Goal: Task Accomplishment & Management: Use online tool/utility

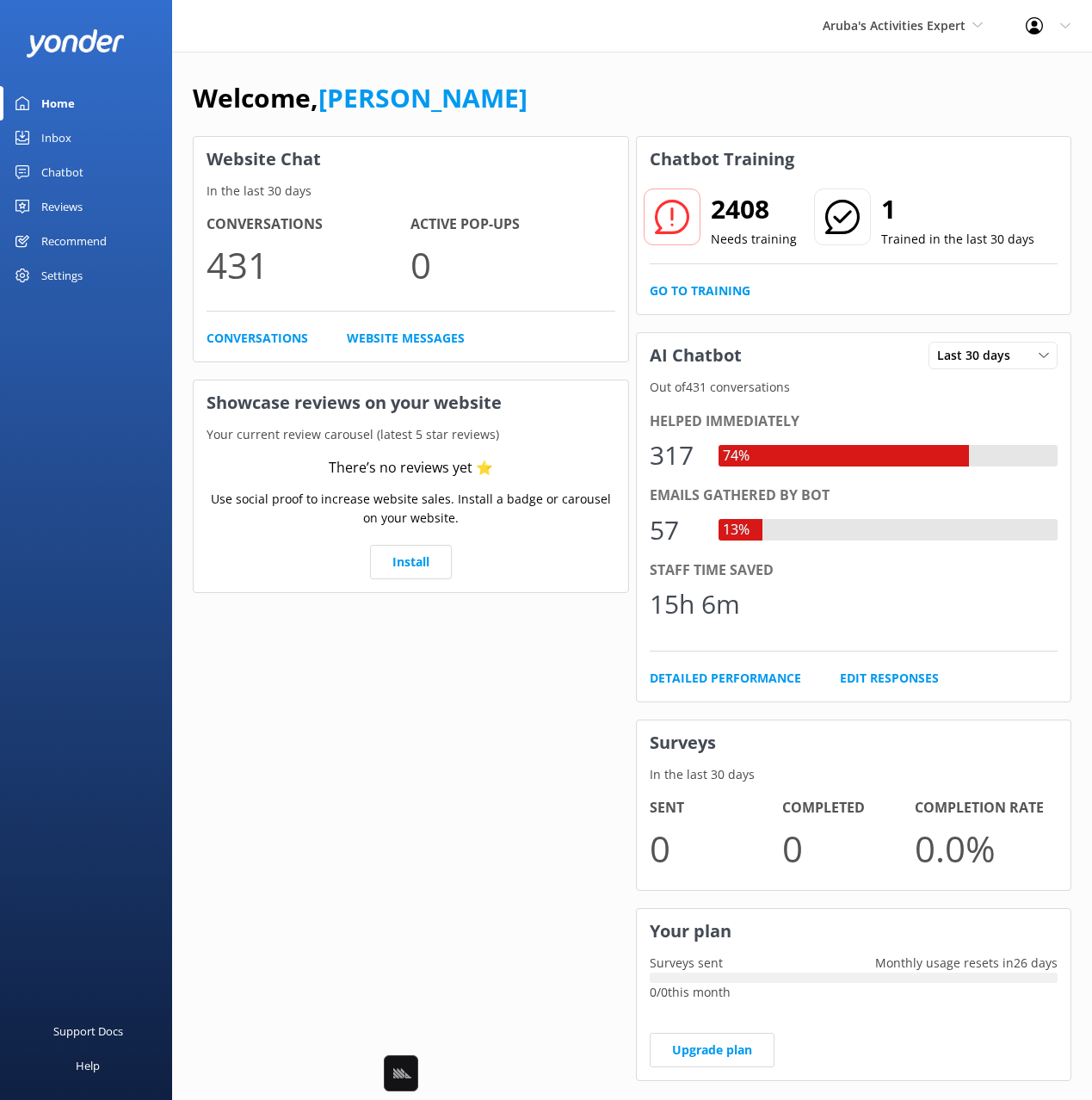
click at [88, 155] on link "Chatbot" at bounding box center [85, 172] width 172 height 35
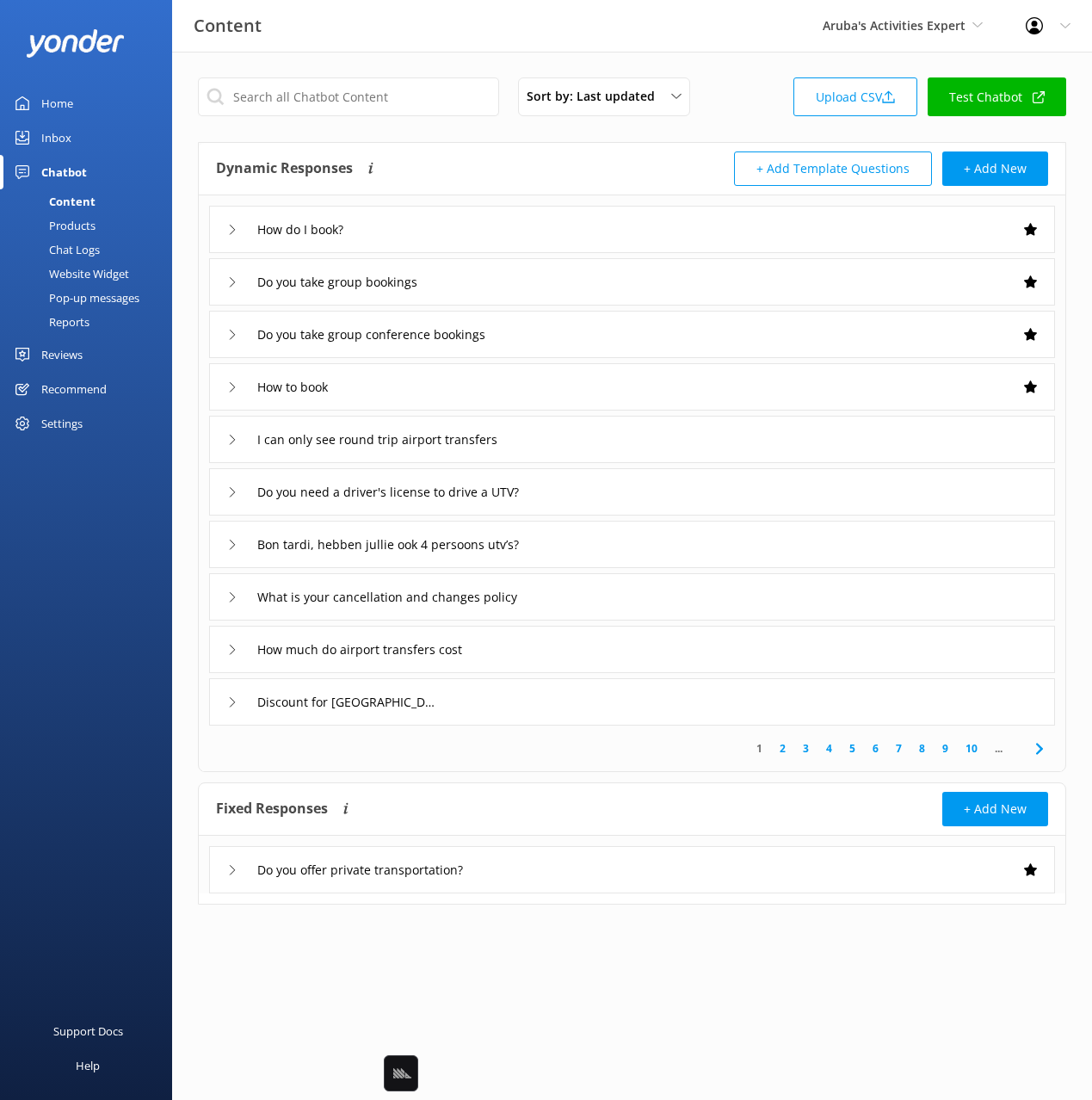
click at [294, 133] on div "Sort by: Last updated Title Last updated Upload CSV Test Chatbot Dynamic Respon…" at bounding box center [631, 504] width 919 height 905
drag, startPoint x: 80, startPoint y: 249, endPoint x: 99, endPoint y: 274, distance: 31.4
click at [80, 249] on div "Chat Logs" at bounding box center [55, 249] width 89 height 24
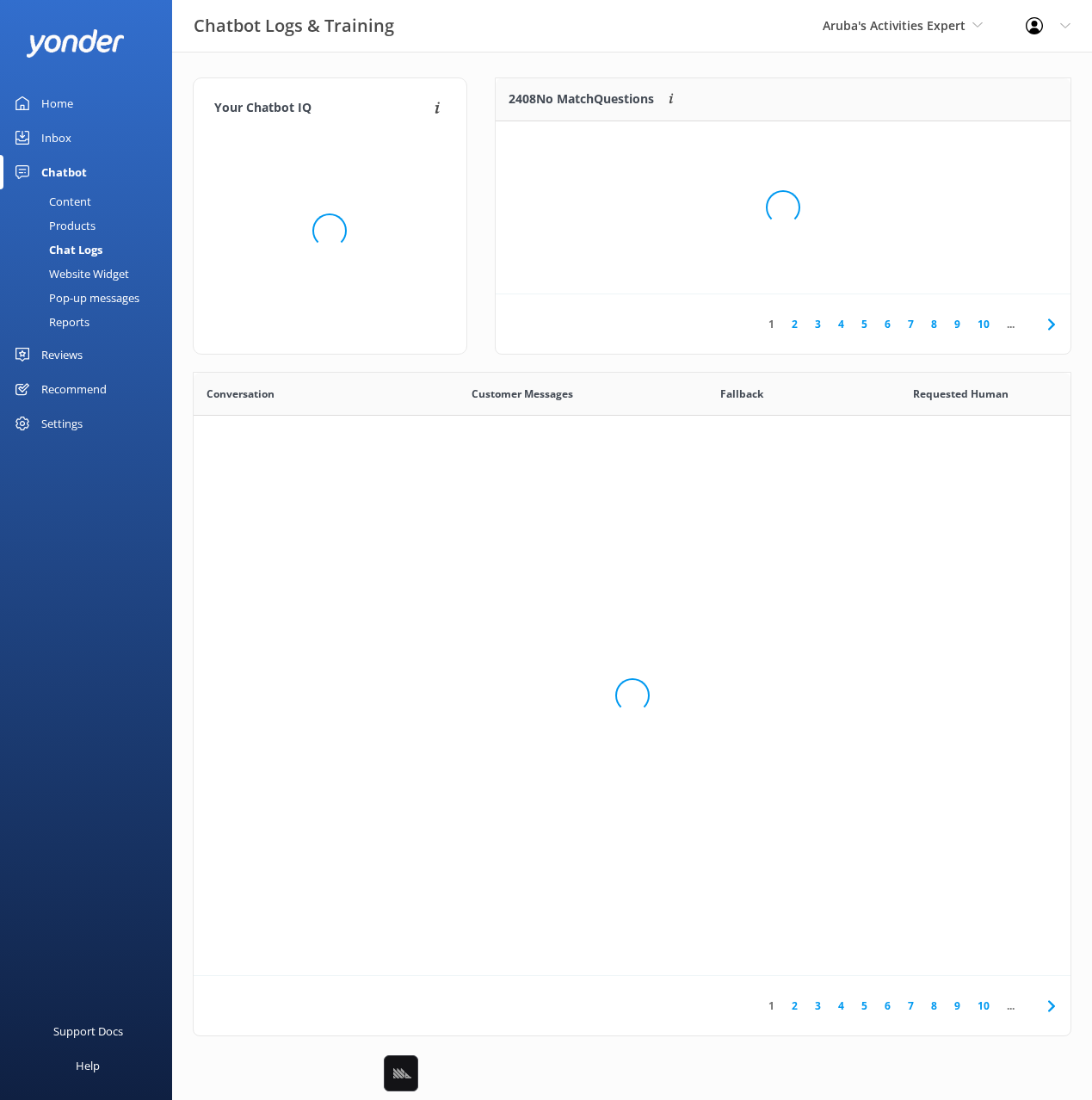
scroll to position [603, 877]
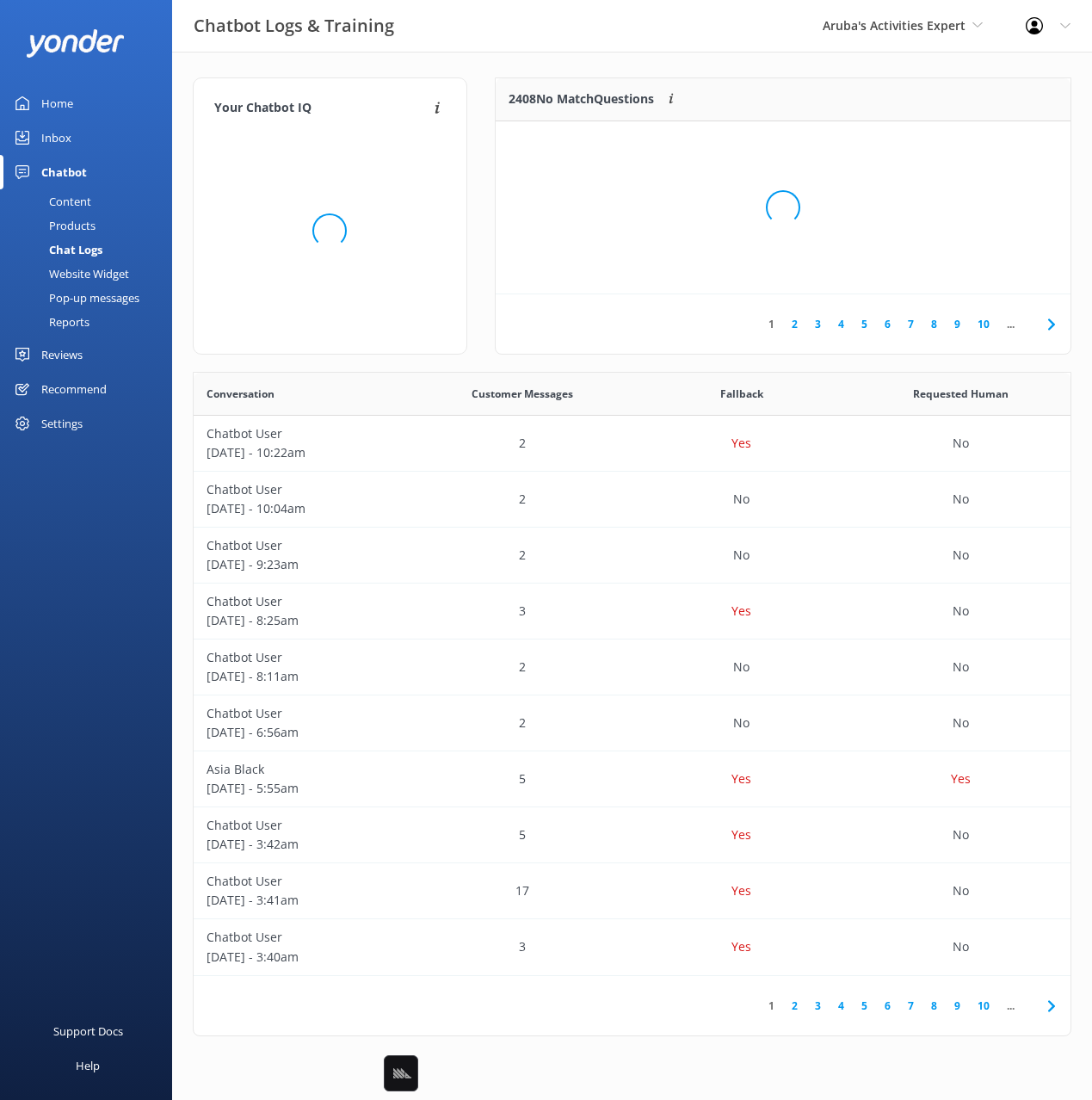
click at [184, 367] on div "Your Chatbot IQ Your Chatbot IQ is the percentage of trained FAQs against untra…" at bounding box center [329, 224] width 302 height 295
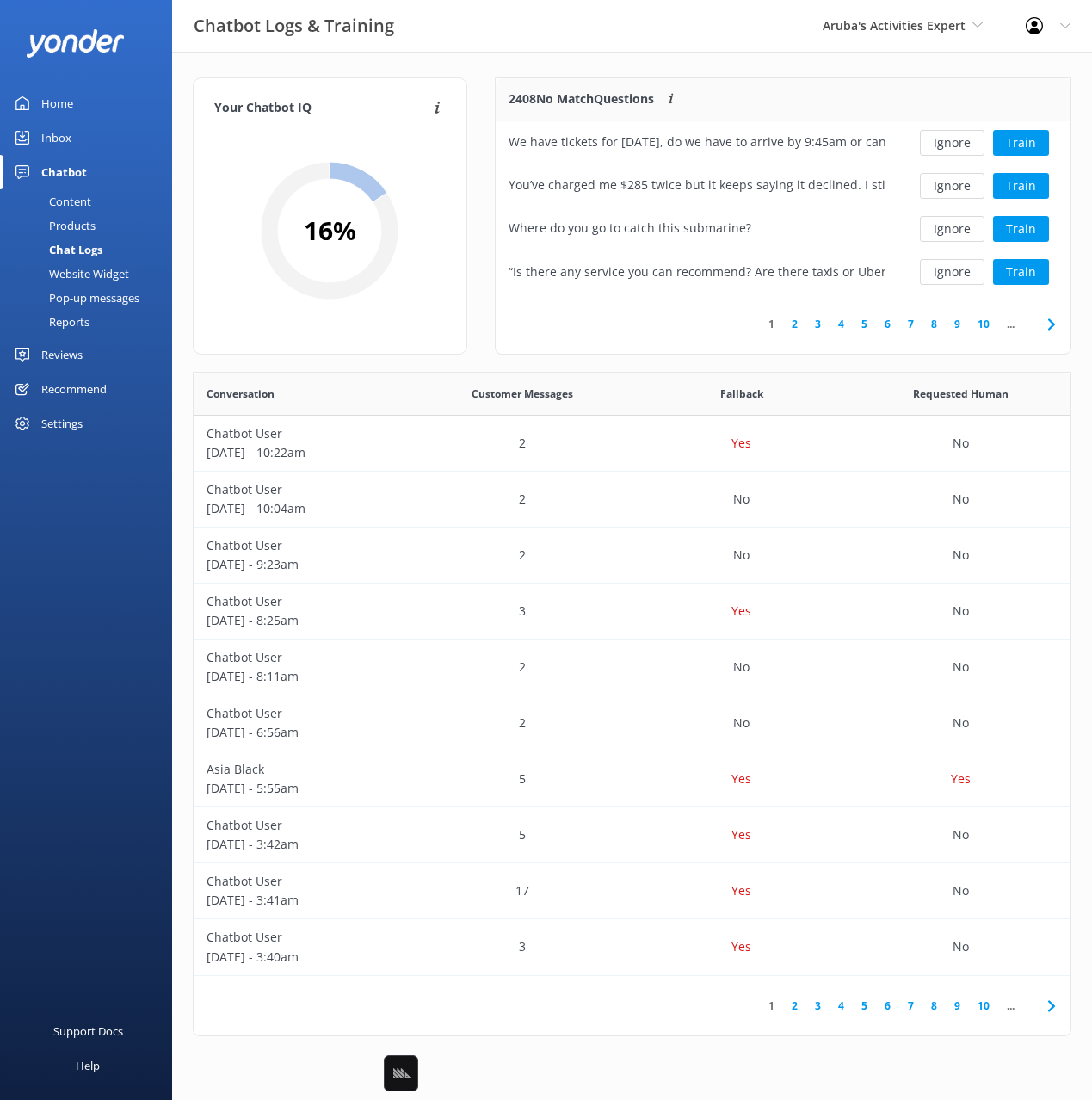
click at [182, 375] on div "Your Chatbot IQ Your Chatbot IQ is the percentage of trained FAQs against untra…" at bounding box center [631, 560] width 919 height 1019
